Goal: Find specific page/section: Find specific page/section

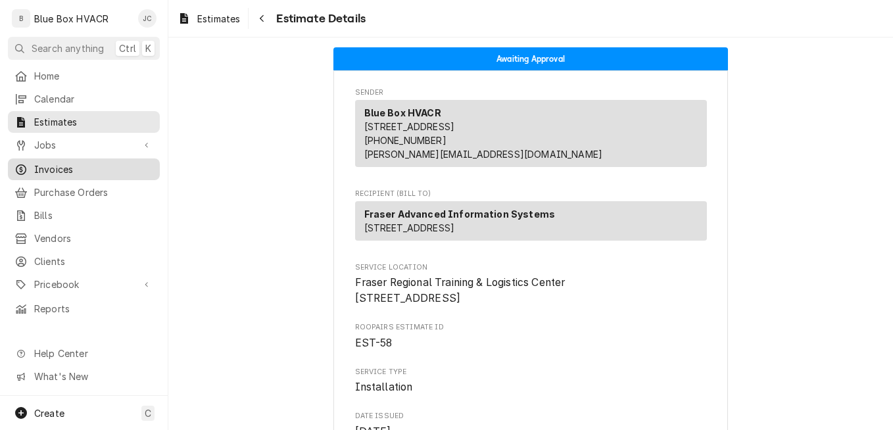
click at [60, 170] on span "Invoices" at bounding box center [93, 169] width 119 height 14
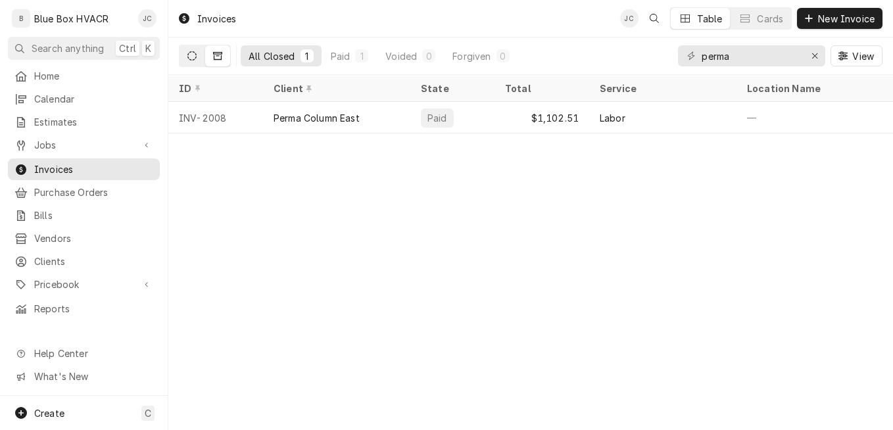
click at [195, 56] on icon "Dynamic Content Wrapper" at bounding box center [191, 55] width 9 height 9
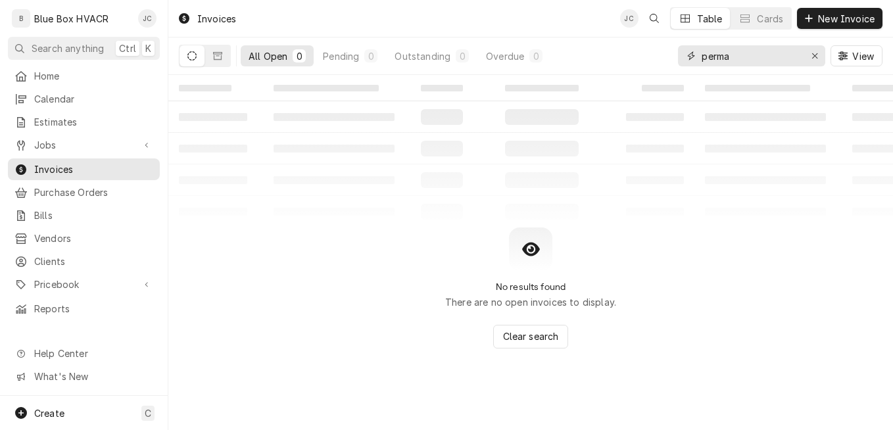
drag, startPoint x: 815, startPoint y: 57, endPoint x: 808, endPoint y: 57, distance: 7.3
click at [815, 57] on icon "Erase input" at bounding box center [814, 55] width 5 height 5
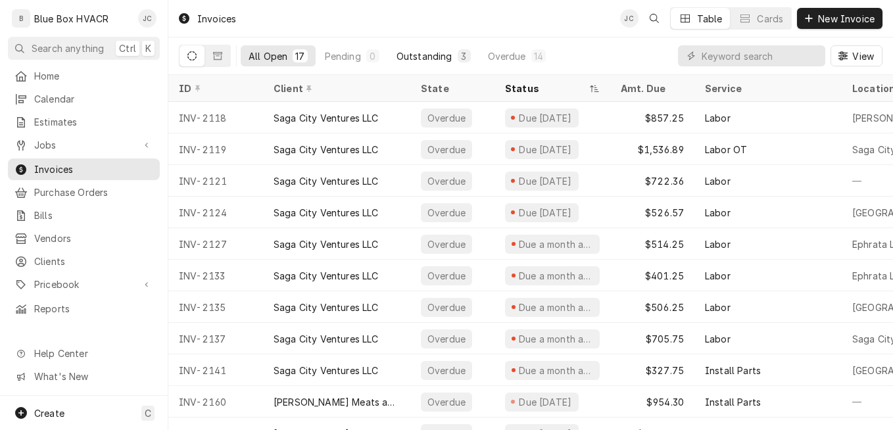
click at [444, 55] on div "Outstanding" at bounding box center [424, 56] width 56 height 14
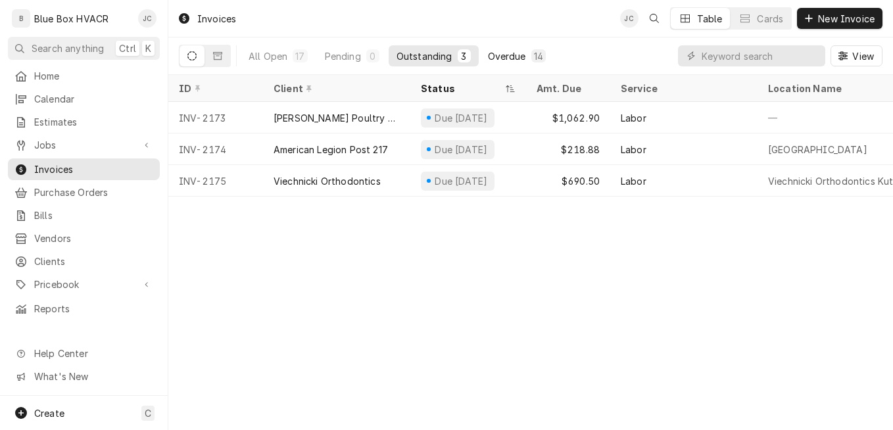
click at [504, 58] on div "Overdue" at bounding box center [507, 56] width 38 height 14
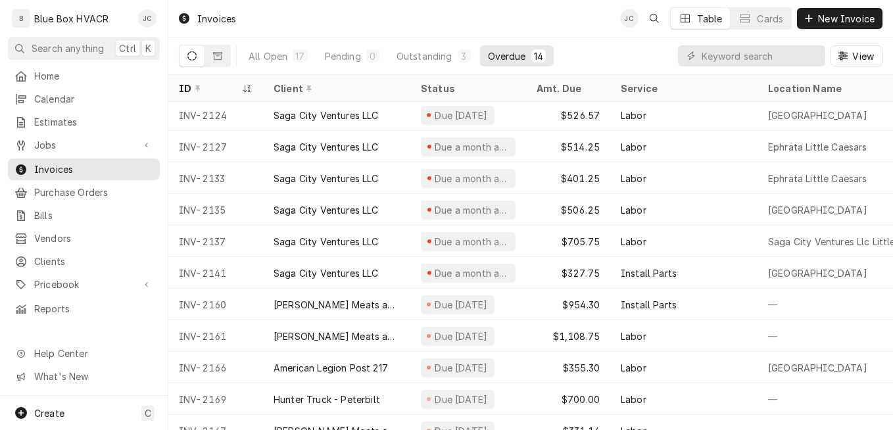
scroll to position [122, 0]
